Goal: Book appointment/travel/reservation

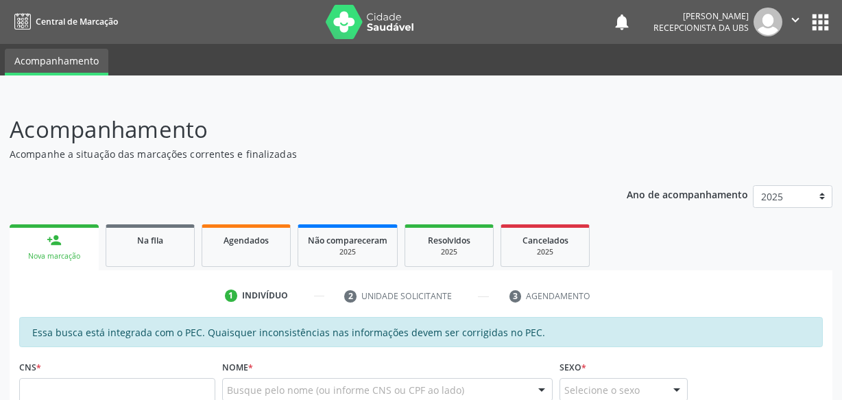
scroll to position [39, 0]
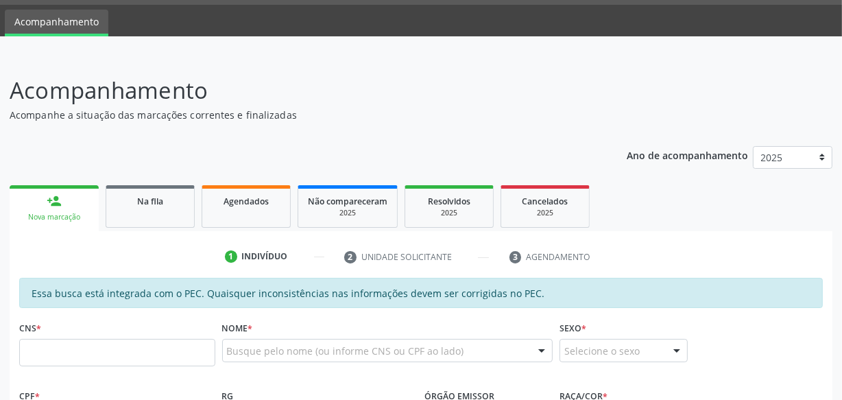
click at [369, 80] on p "Acompanhamento" at bounding box center [298, 90] width 576 height 34
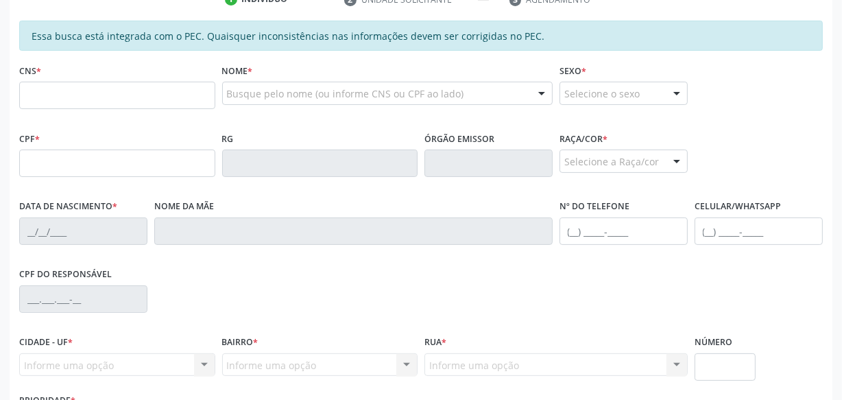
scroll to position [226, 0]
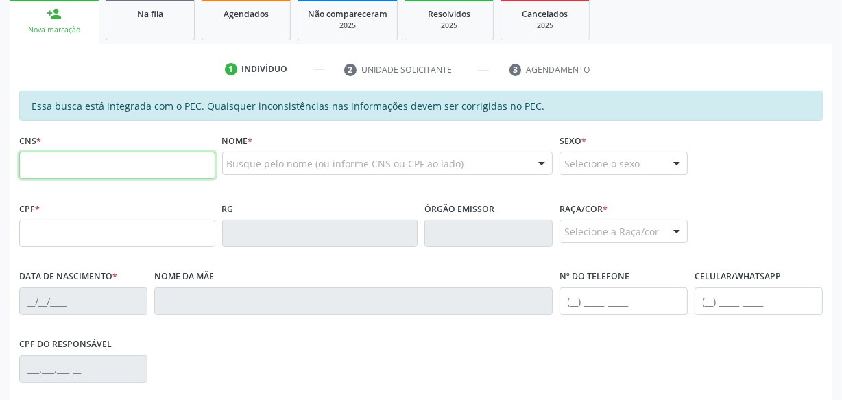
drag, startPoint x: 141, startPoint y: 155, endPoint x: 135, endPoint y: 165, distance: 11.4
click at [141, 155] on input "text" at bounding box center [117, 165] width 196 height 27
type input "705 6034 3715 8619"
type input "028.631.674-99"
type input "[DATE]"
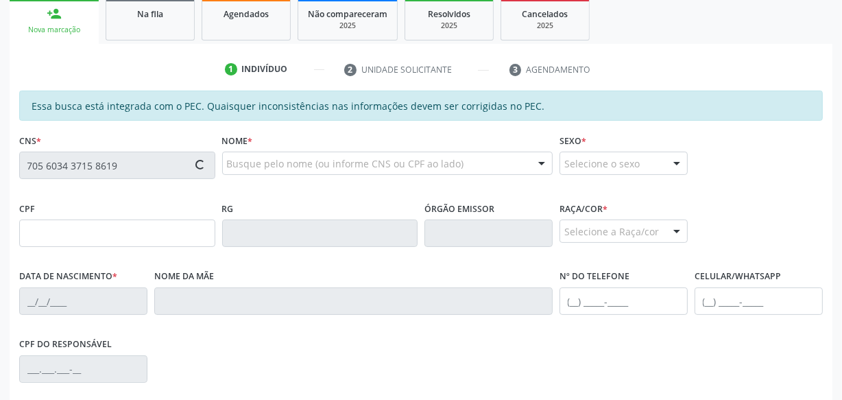
type input "[PERSON_NAME]"
type input "[PHONE_NUMBER]"
type input "S/N"
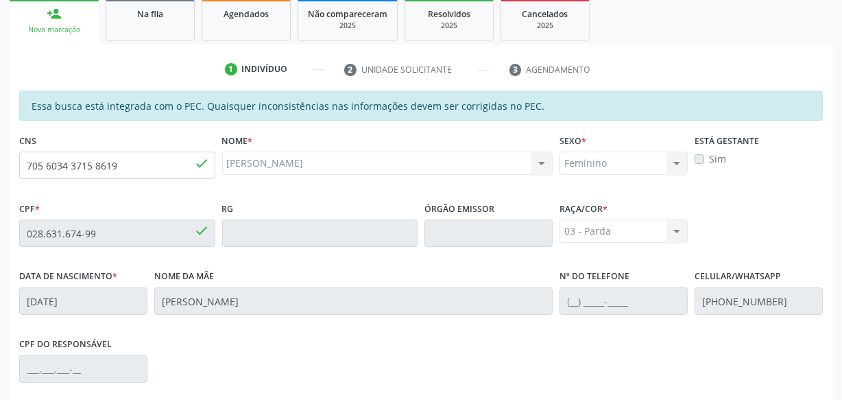
scroll to position [402, 0]
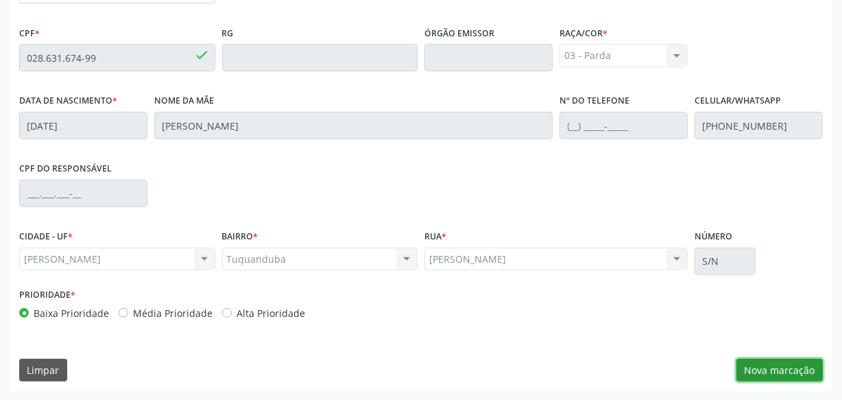
click at [780, 373] on button "Nova marcação" at bounding box center [779, 370] width 86 height 23
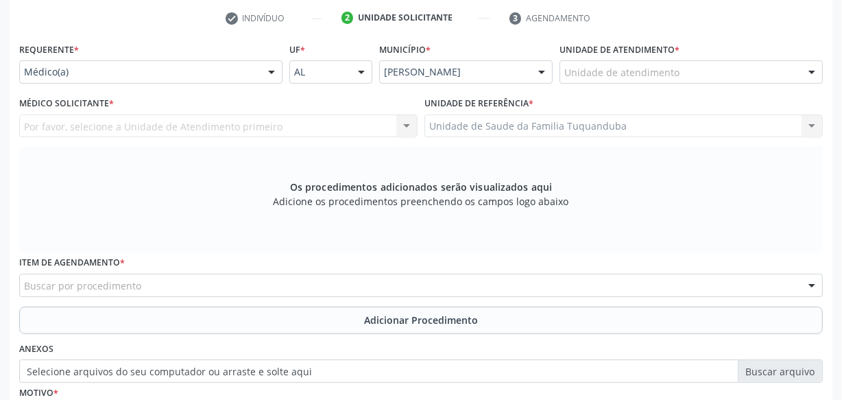
scroll to position [277, 0]
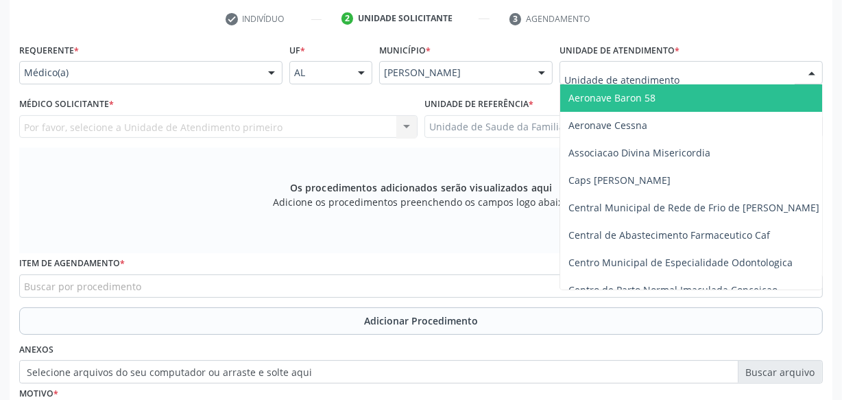
click at [700, 71] on div at bounding box center [691, 72] width 263 height 23
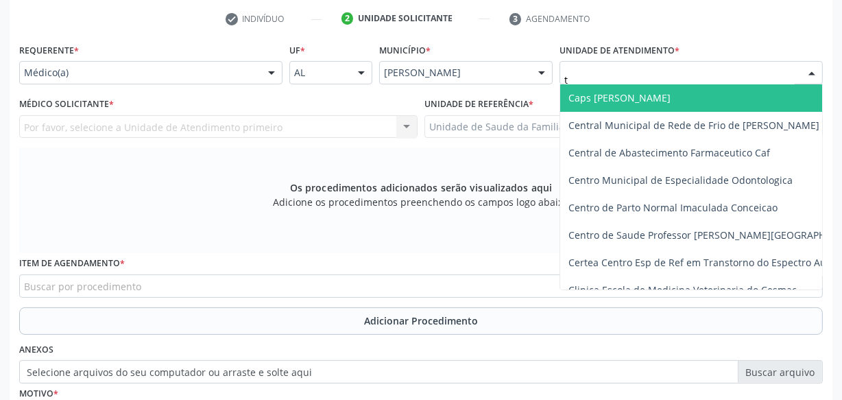
type input "tu"
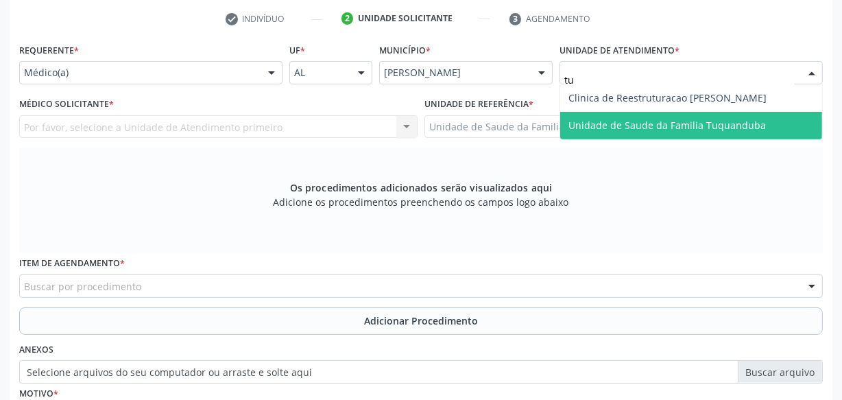
click at [663, 123] on span "Unidade de Saude da Familia Tuquanduba" at bounding box center [666, 125] width 197 height 13
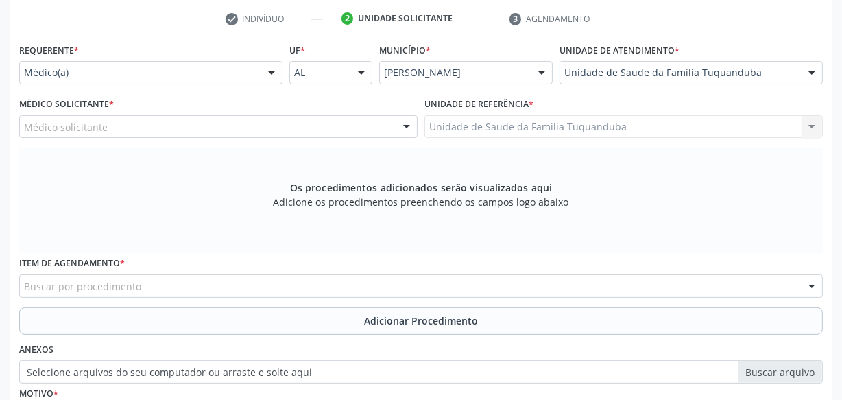
click at [220, 127] on div "Médico solicitante" at bounding box center [218, 126] width 398 height 23
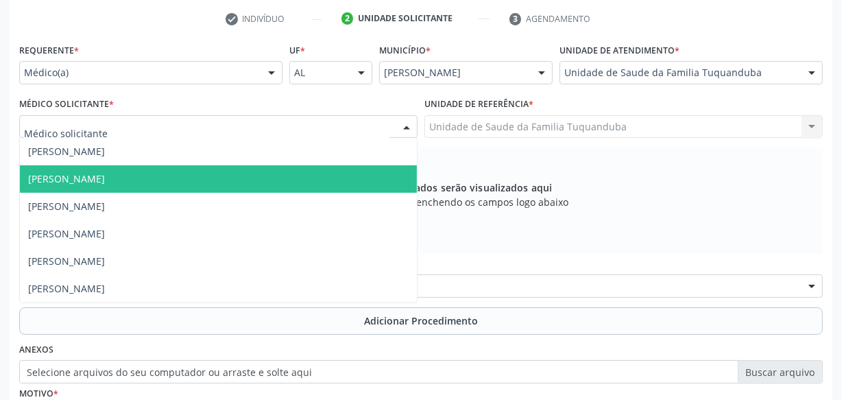
click at [208, 178] on span "[PERSON_NAME]" at bounding box center [218, 178] width 397 height 27
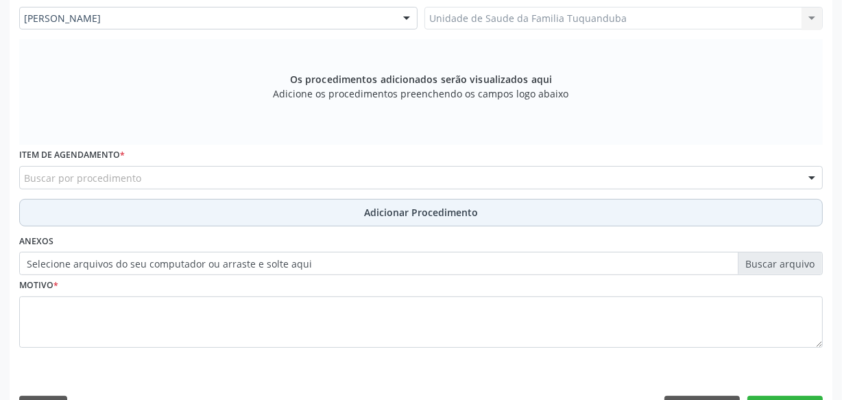
scroll to position [402, 0]
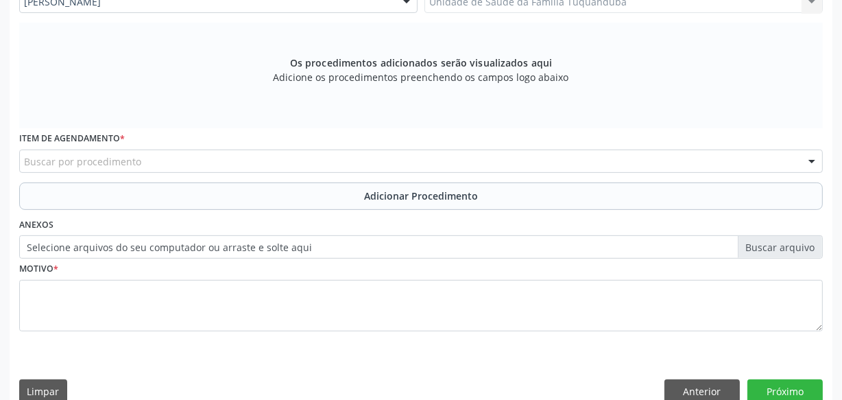
click at [248, 167] on div "Buscar por procedimento" at bounding box center [421, 160] width 804 height 23
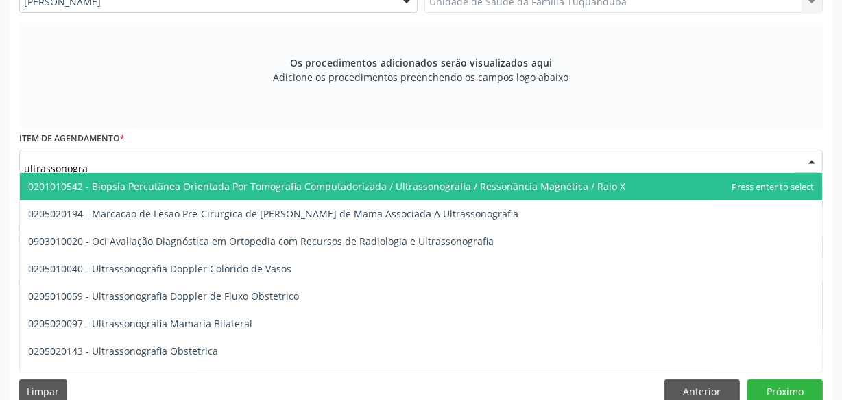
type input "ultrassonograf"
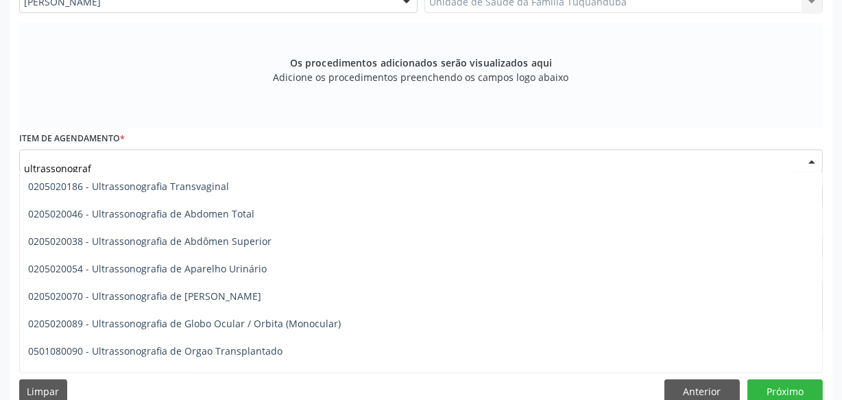
scroll to position [311, 0]
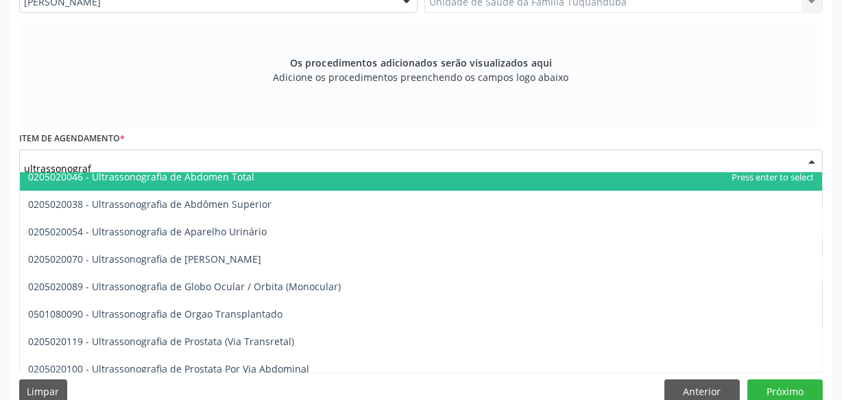
click at [226, 183] on span "0205020046 - Ultrassonografia de Abdomen Total" at bounding box center [421, 176] width 802 height 27
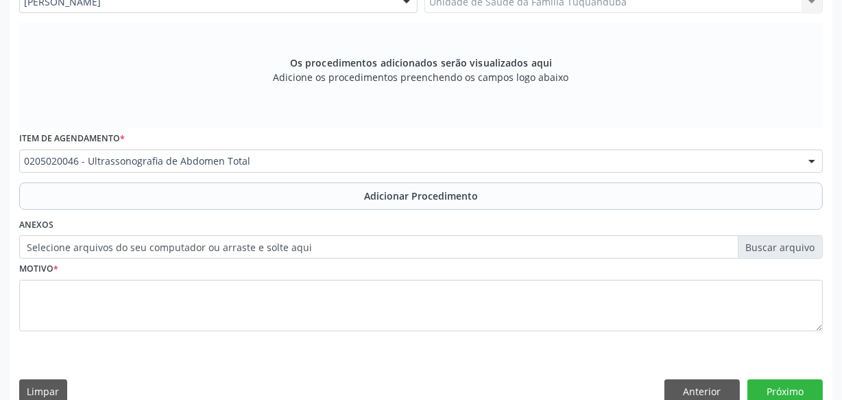
click at [262, 208] on div "Requerente * Médico(a) Médico(a) Enfermeiro(a) Paciente Nenhum resultado encont…" at bounding box center [421, 132] width 804 height 435
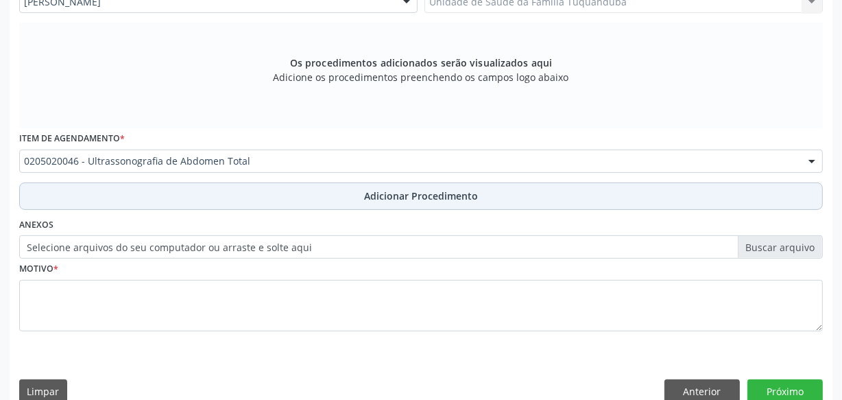
click at [264, 200] on button "Adicionar Procedimento" at bounding box center [421, 195] width 804 height 27
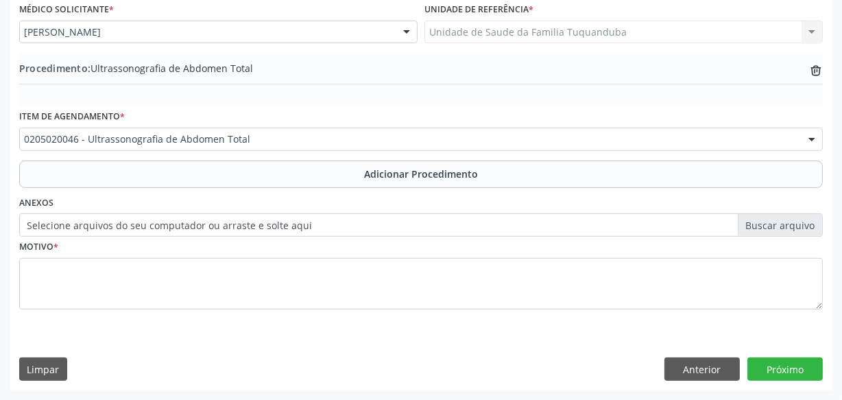
scroll to position [370, 0]
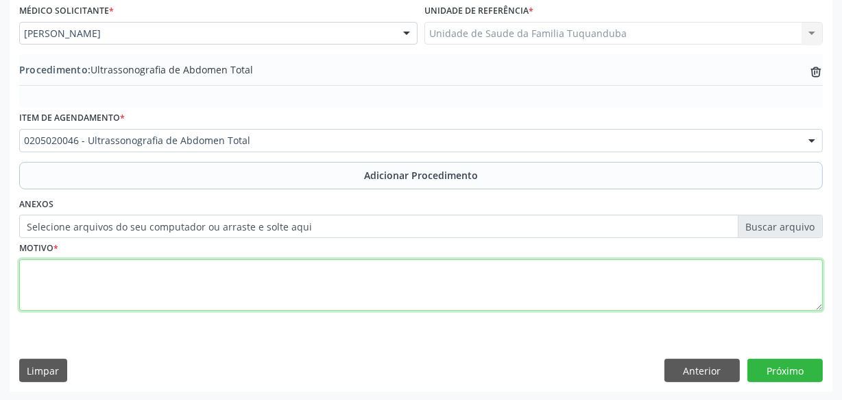
click at [273, 280] on textarea at bounding box center [421, 285] width 804 height 52
type textarea "Hérnia?"
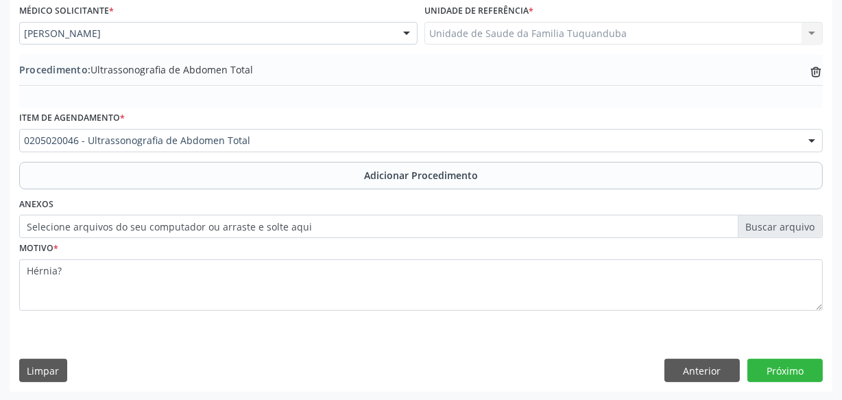
click at [801, 383] on div "Requerente * Médico(a) Médico(a) Enfermeiro(a) Paciente Nenhum resultado encont…" at bounding box center [421, 169] width 823 height 444
click at [795, 371] on button "Próximo" at bounding box center [784, 370] width 75 height 23
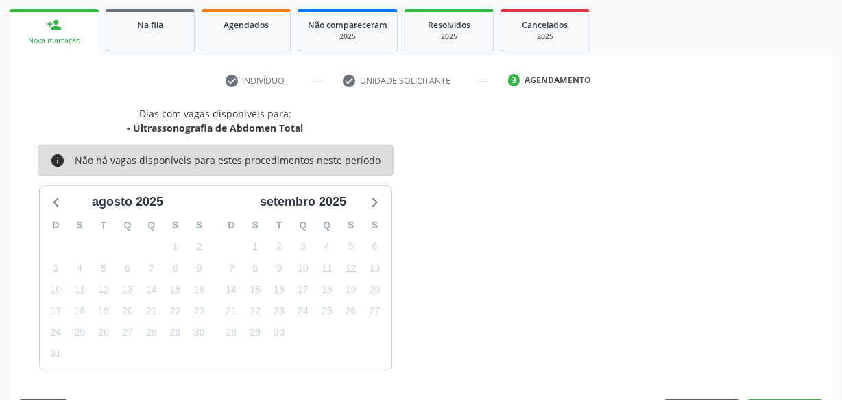
scroll to position [255, 0]
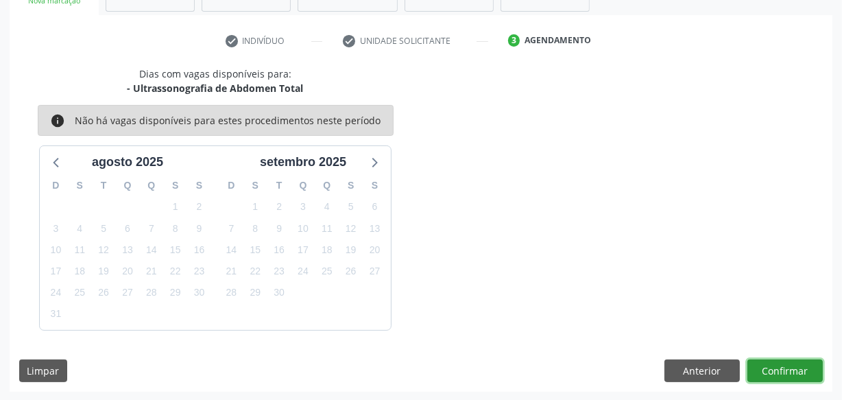
click at [791, 368] on button "Confirmar" at bounding box center [784, 370] width 75 height 23
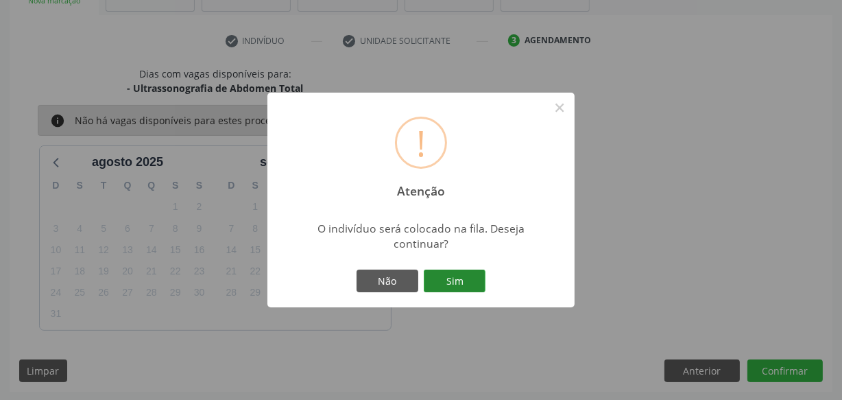
click at [481, 278] on button "Sim" at bounding box center [455, 280] width 62 height 23
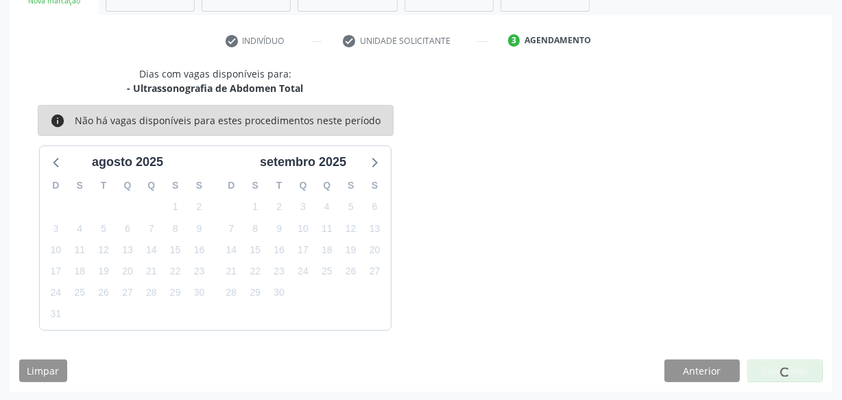
scroll to position [71, 0]
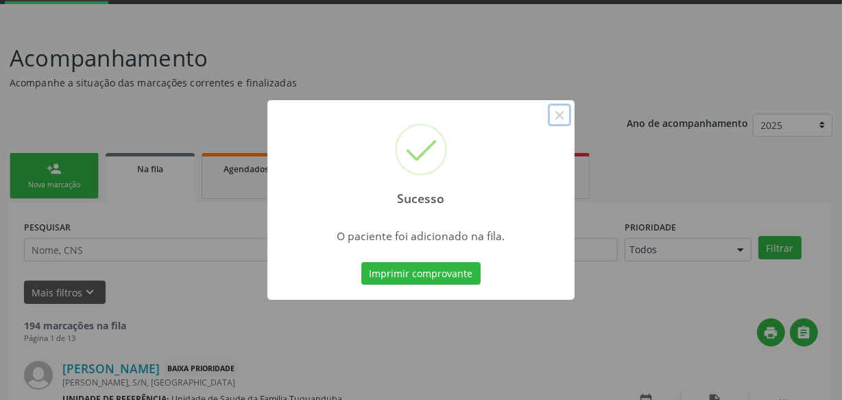
drag, startPoint x: 555, startPoint y: 118, endPoint x: 555, endPoint y: 147, distance: 28.8
click at [555, 147] on div "Sucesso ×" at bounding box center [420, 159] width 307 height 118
click at [559, 104] on button "×" at bounding box center [559, 115] width 23 height 23
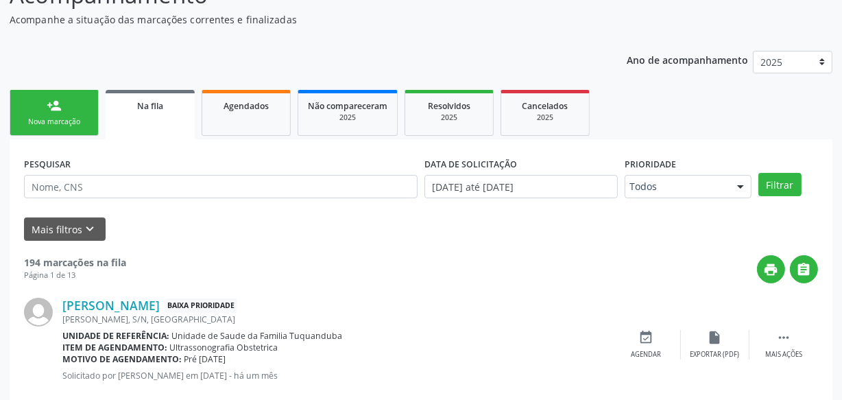
scroll to position [134, 0]
click at [73, 113] on link "person_add Nova marcação" at bounding box center [54, 114] width 89 height 46
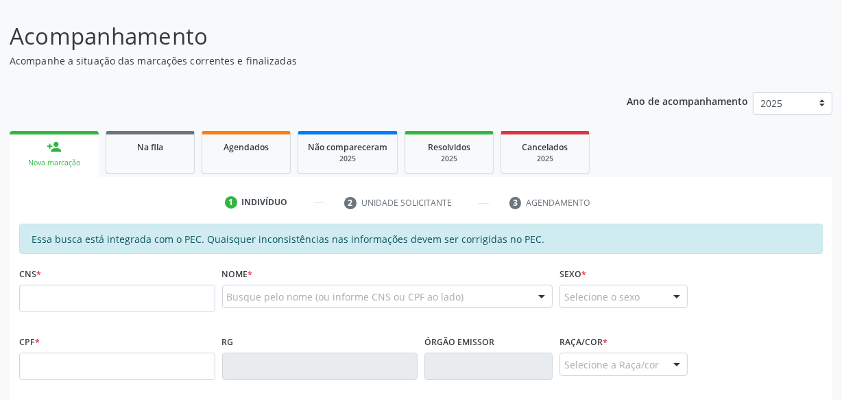
scroll to position [71, 0]
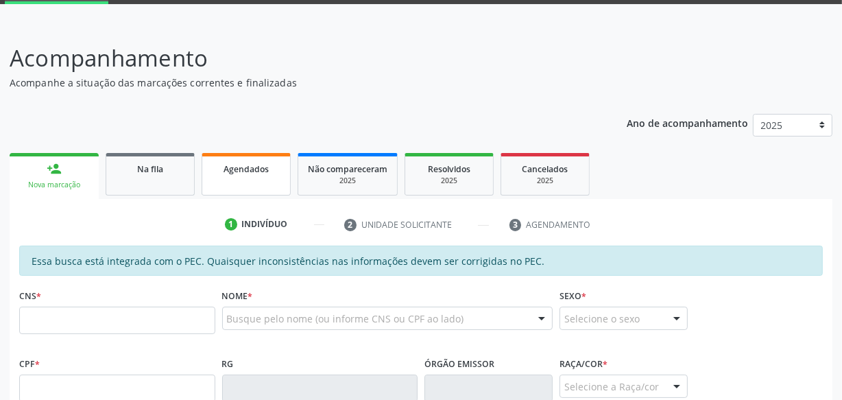
click at [260, 182] on link "Agendados" at bounding box center [246, 174] width 89 height 43
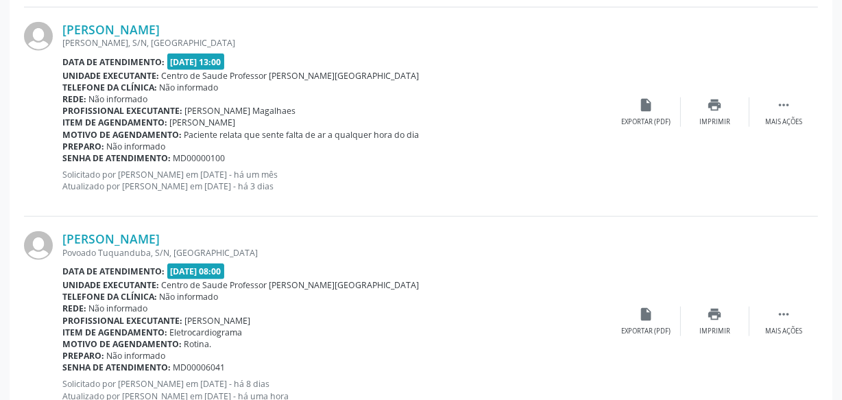
scroll to position [1296, 0]
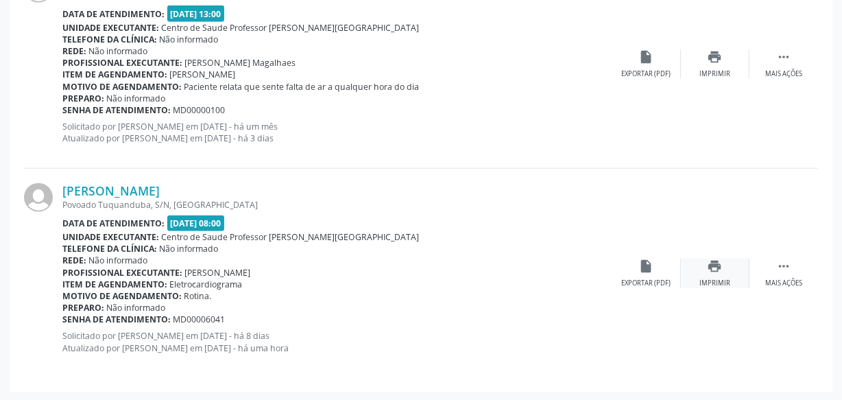
click at [714, 270] on icon "print" at bounding box center [715, 266] width 15 height 15
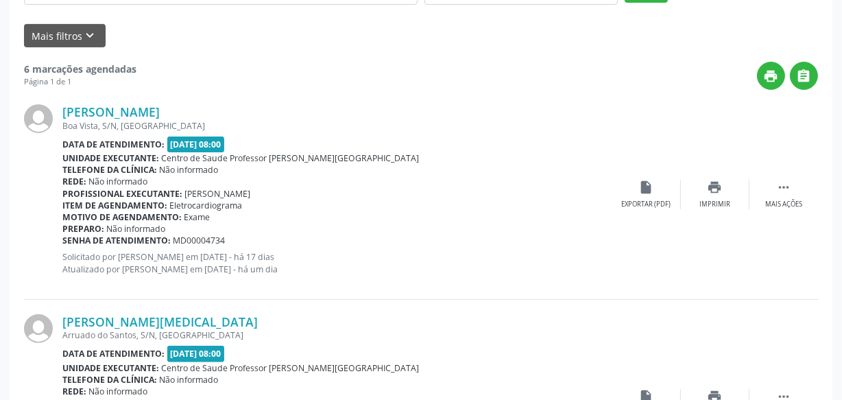
scroll to position [0, 0]
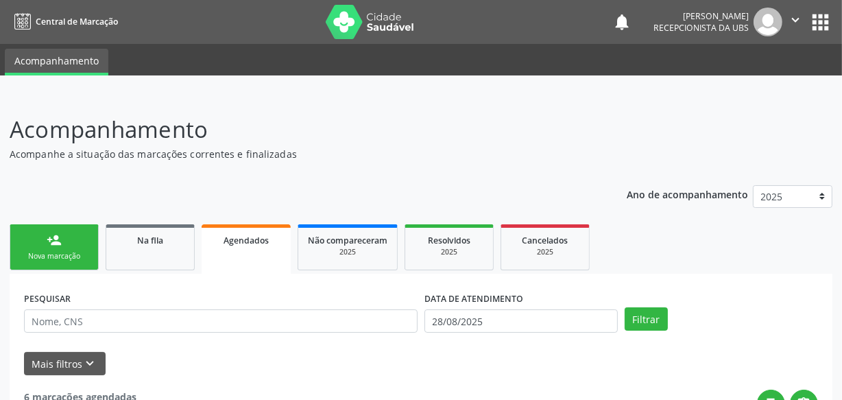
click at [60, 240] on div "person_add" at bounding box center [54, 239] width 15 height 15
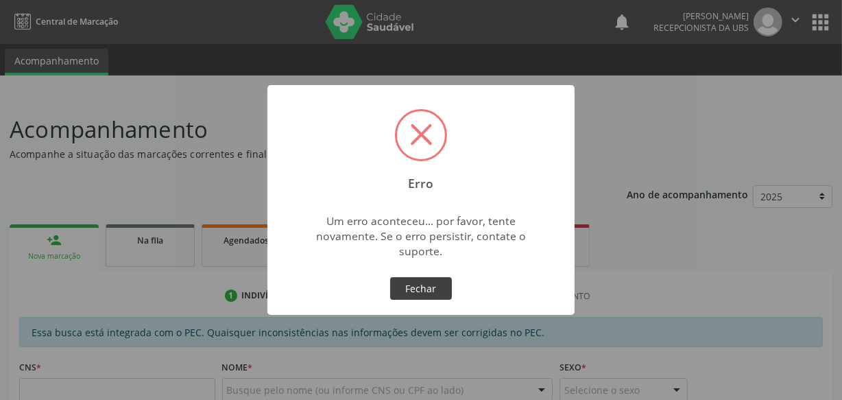
click at [416, 287] on button "Fechar" at bounding box center [421, 288] width 62 height 23
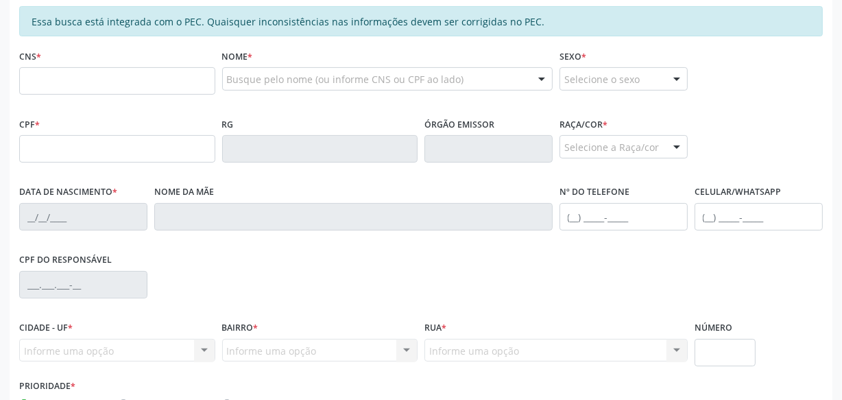
scroll to position [62, 0]
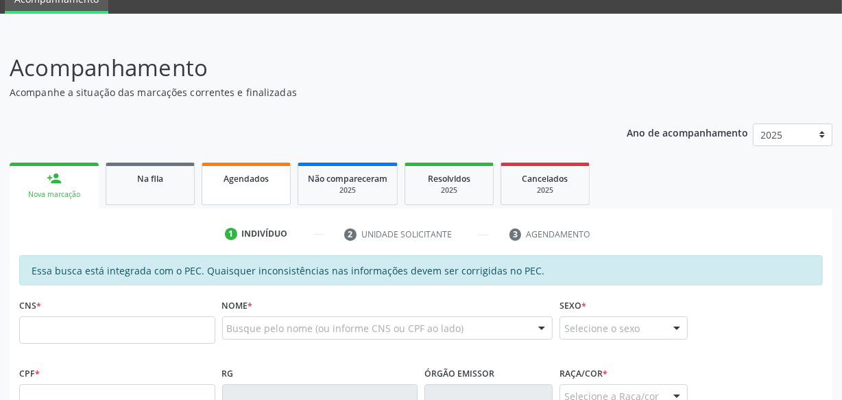
click at [227, 193] on link "Agendados" at bounding box center [246, 184] width 89 height 43
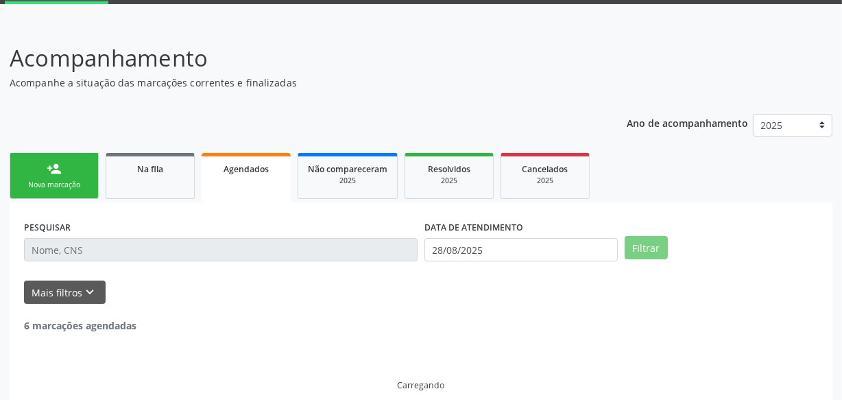
scroll to position [42, 0]
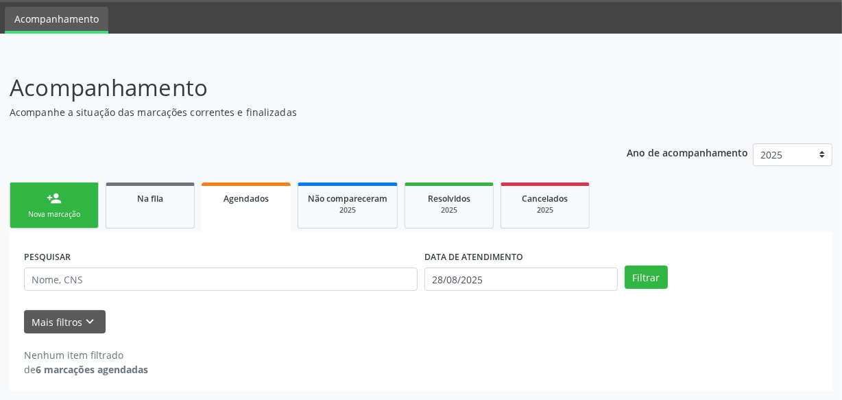
click at [226, 324] on div "Mais filtros keyboard_arrow_down" at bounding box center [421, 322] width 801 height 24
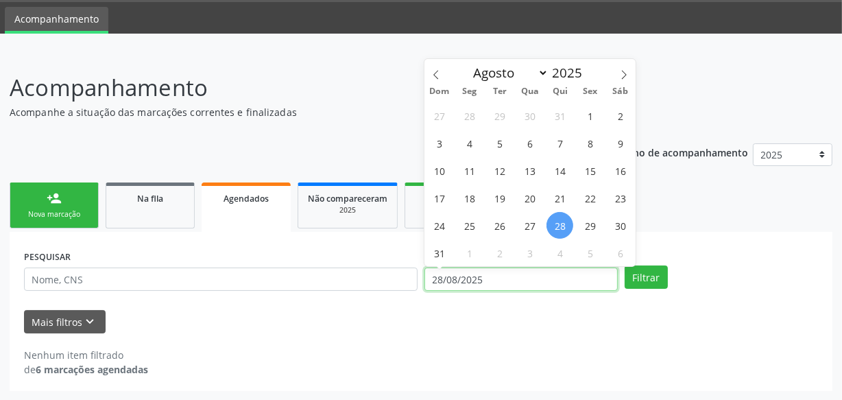
click at [590, 282] on input "28/08/2025" at bounding box center [520, 278] width 193 height 23
click at [520, 226] on span "27" at bounding box center [529, 225] width 27 height 27
type input "[DATE]"
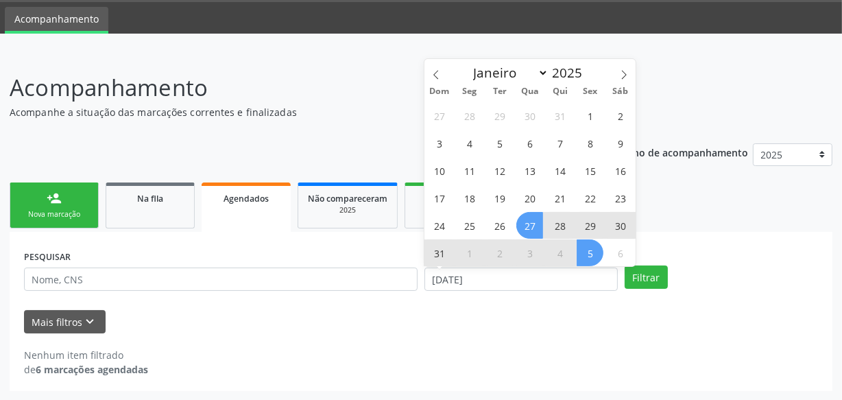
click at [592, 261] on span "5" at bounding box center [590, 252] width 27 height 27
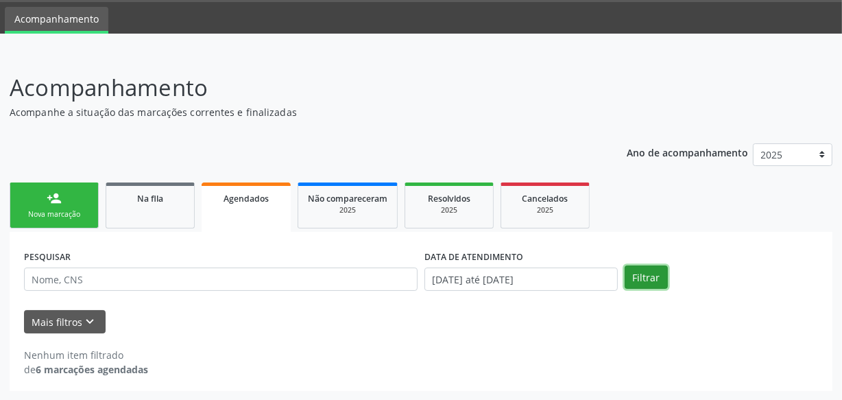
drag, startPoint x: 644, startPoint y: 280, endPoint x: 578, endPoint y: 314, distance: 73.9
click at [644, 281] on button "Filtrar" at bounding box center [646, 276] width 43 height 23
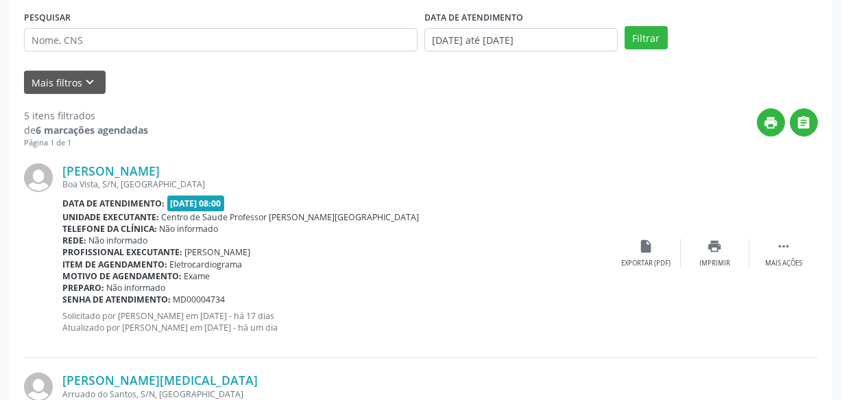
scroll to position [291, 0]
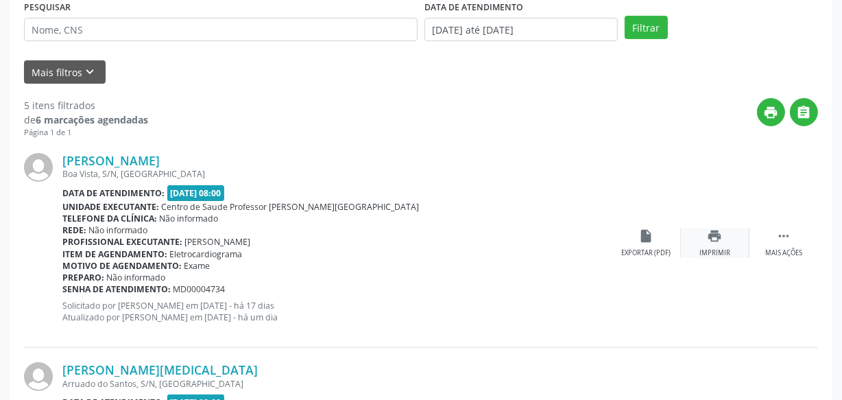
click at [721, 239] on icon "print" at bounding box center [715, 235] width 15 height 15
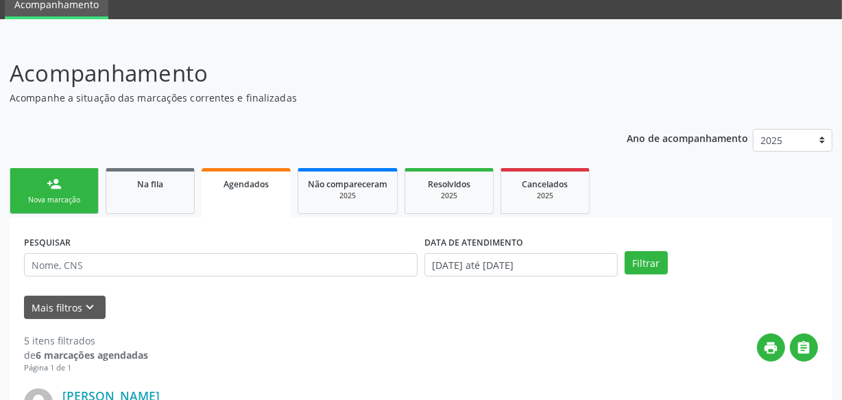
scroll to position [42, 0]
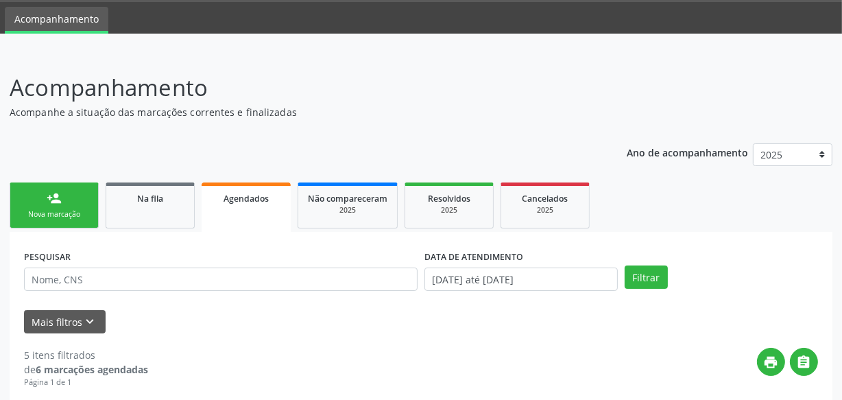
click at [69, 202] on link "person_add Nova marcação" at bounding box center [54, 205] width 89 height 46
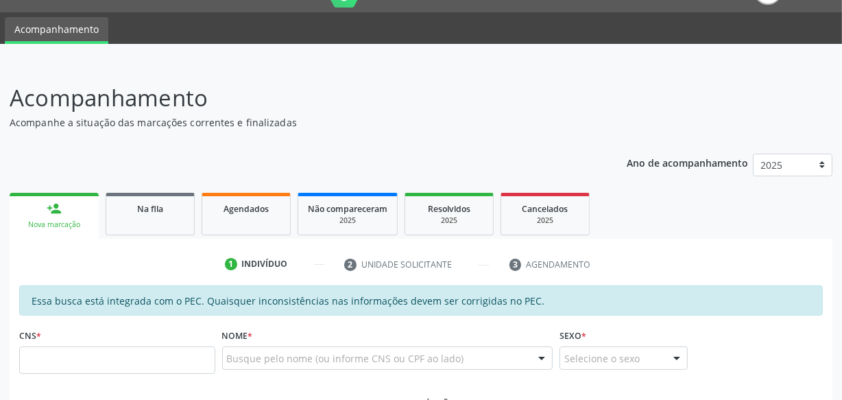
scroll to position [0, 0]
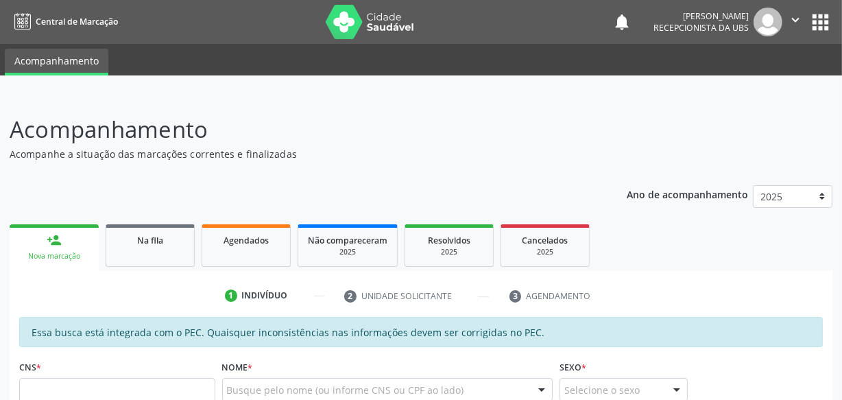
click at [790, 25] on icon "" at bounding box center [795, 19] width 15 height 15
click at [756, 82] on link "Sair" at bounding box center [760, 83] width 95 height 19
